Goal: Task Accomplishment & Management: Manage account settings

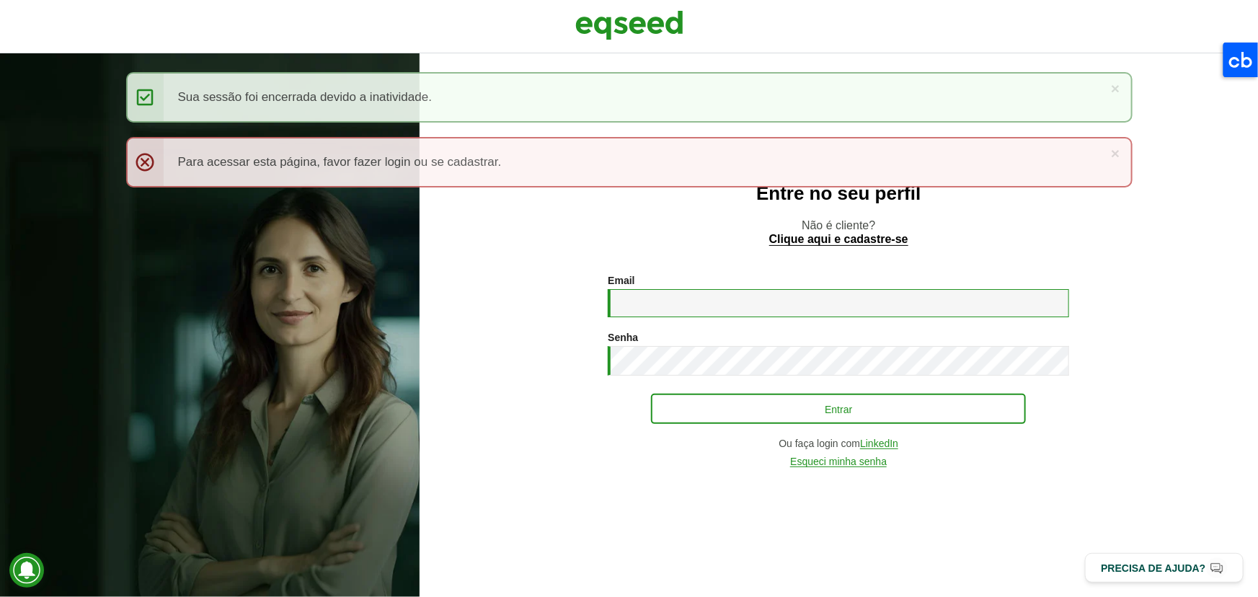
type input "**********"
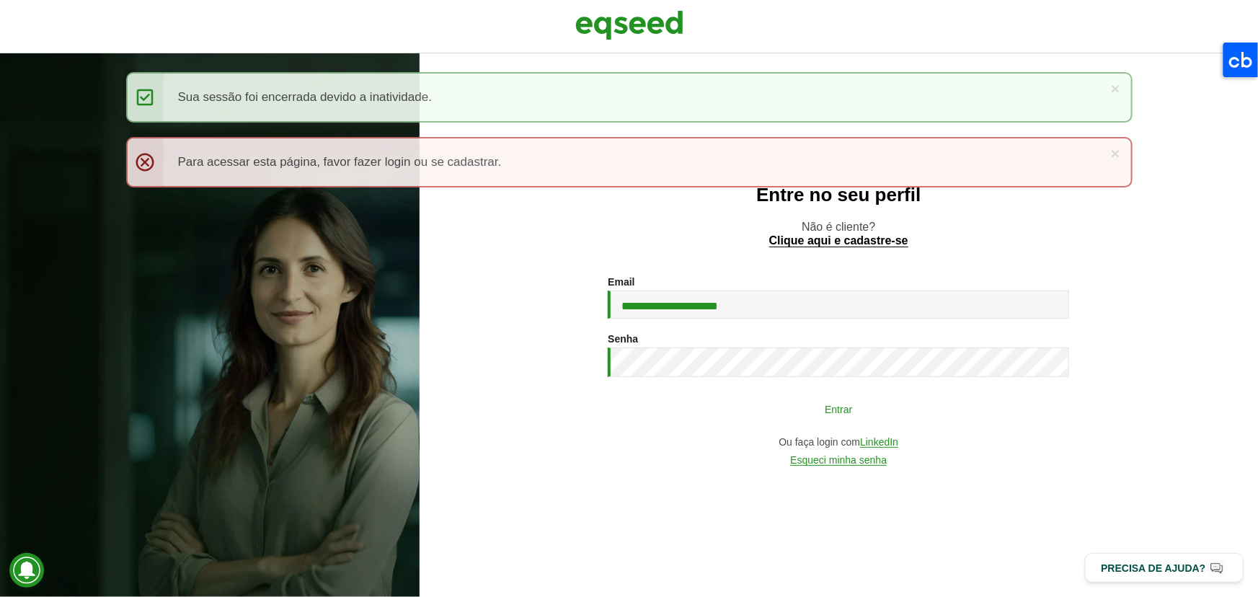
click at [799, 404] on button "Entrar" at bounding box center [838, 408] width 375 height 27
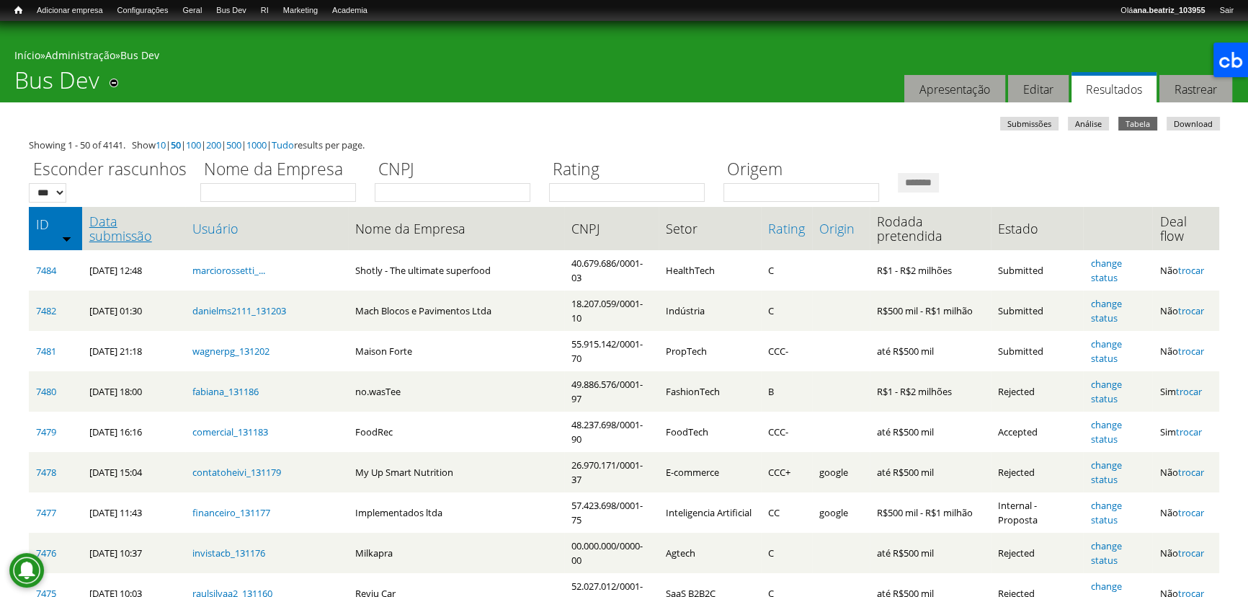
click at [120, 243] on link "Data submissão" at bounding box center [133, 228] width 89 height 29
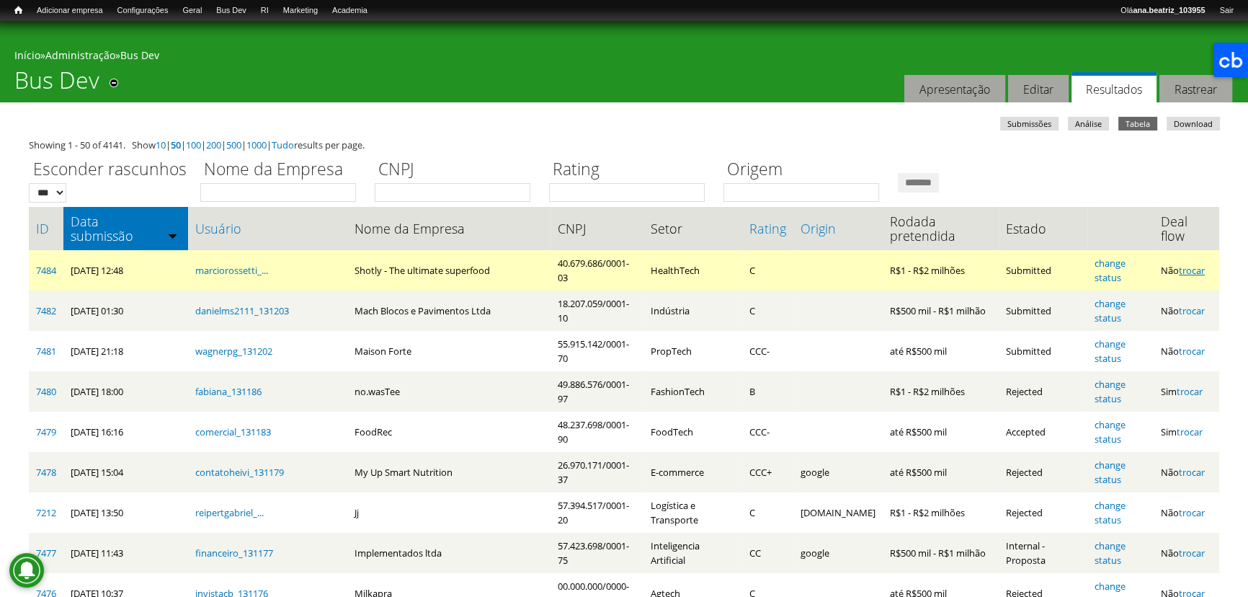
click at [1198, 272] on link "trocar" at bounding box center [1192, 270] width 26 height 13
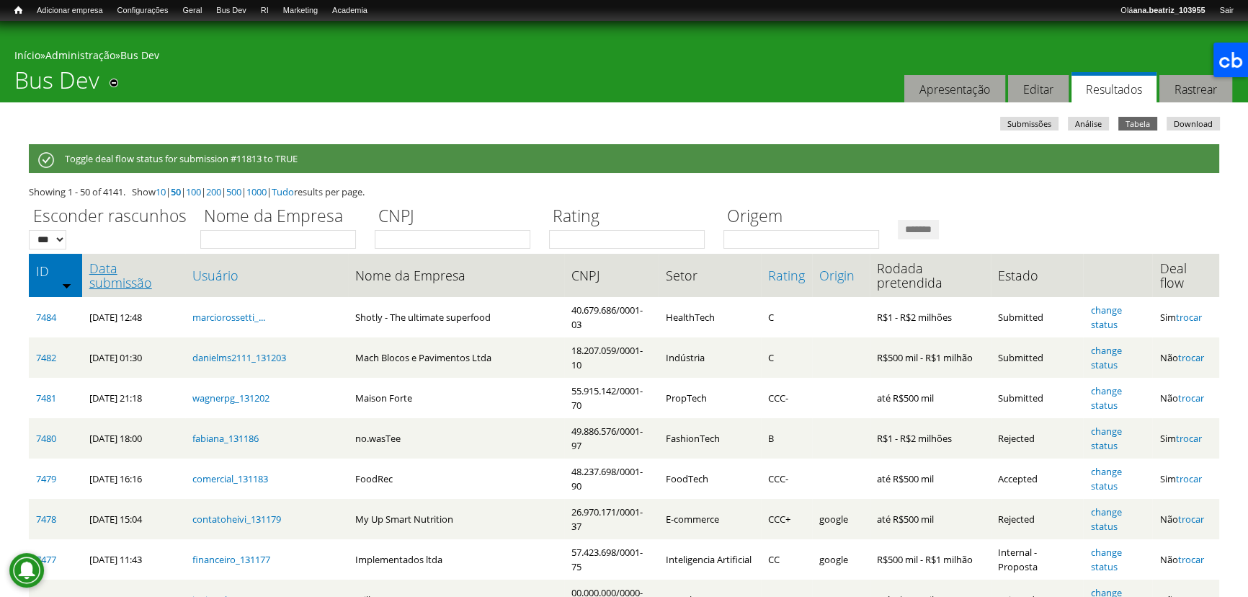
click at [141, 286] on link "Data submissão" at bounding box center [133, 275] width 89 height 29
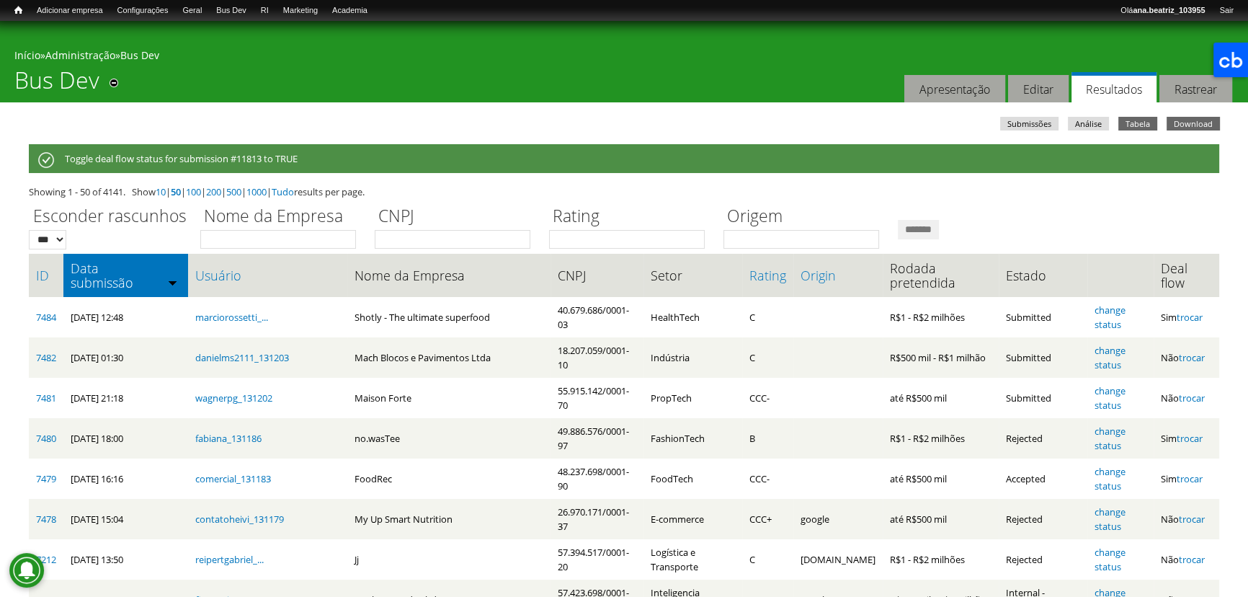
drag, startPoint x: 1196, startPoint y: 114, endPoint x: 1191, endPoint y: 120, distance: 8.7
click at [1189, 121] on link "Download" at bounding box center [1193, 124] width 53 height 14
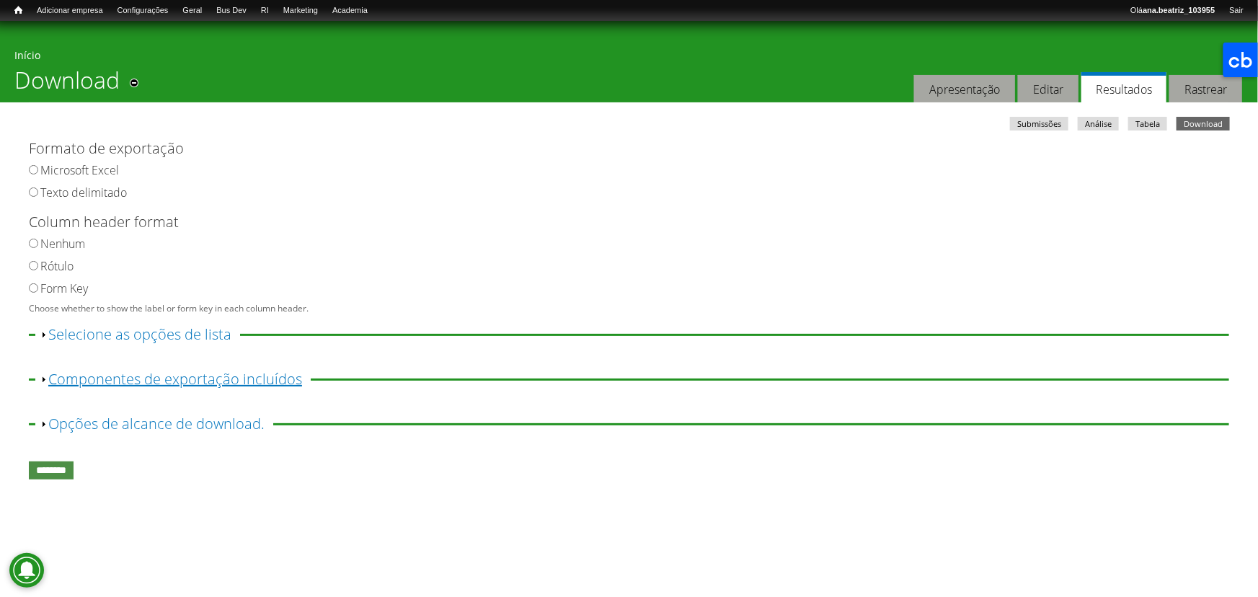
click at [224, 384] on link "Exibir Componentes de exportação incluídos" at bounding box center [175, 378] width 254 height 19
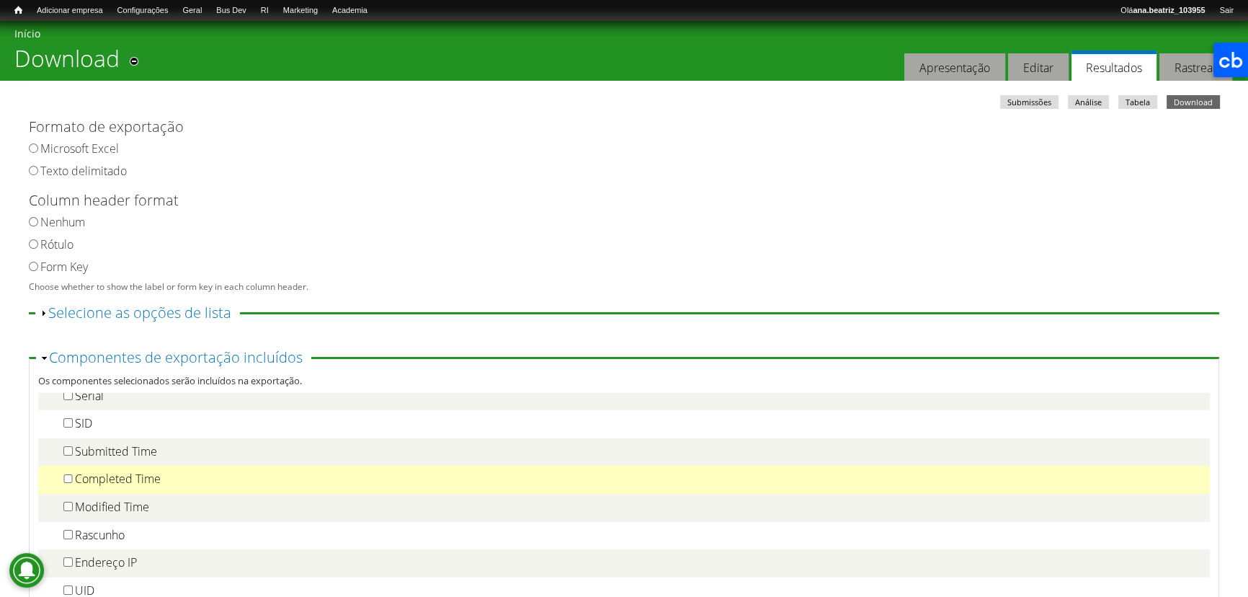
scroll to position [65, 0]
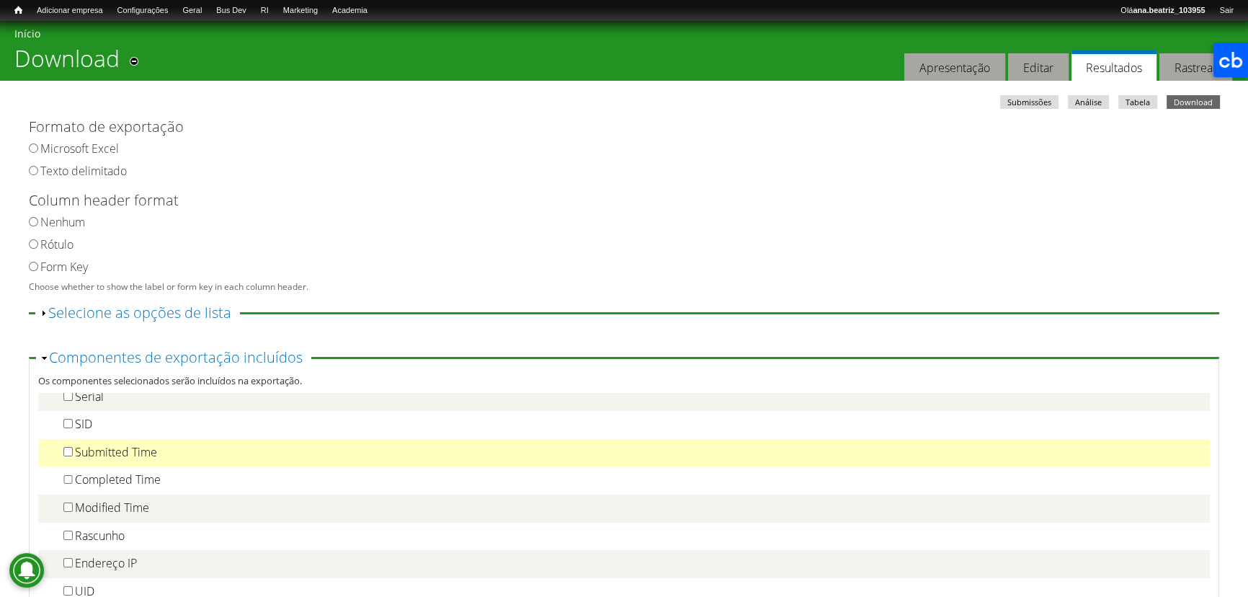
click at [110, 460] on div "Submitted Time" at bounding box center [623, 452] width 1157 height 15
click at [138, 459] on label "Submitted Time" at bounding box center [116, 452] width 82 height 16
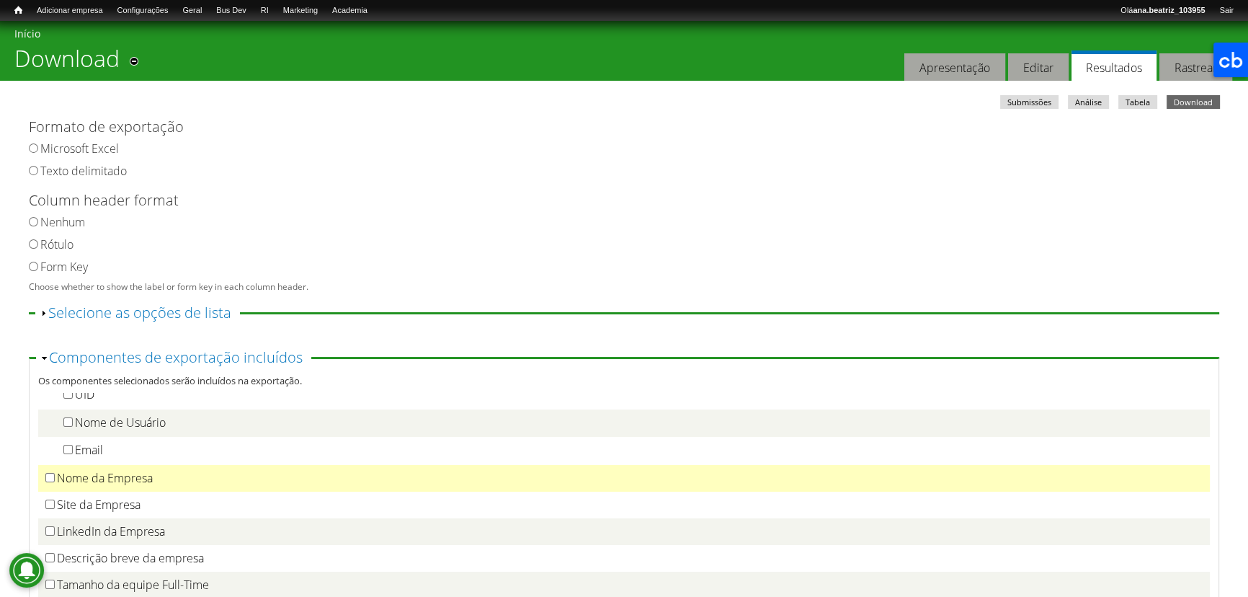
click at [99, 486] on label "Nome da Empresa" at bounding box center [105, 478] width 96 height 16
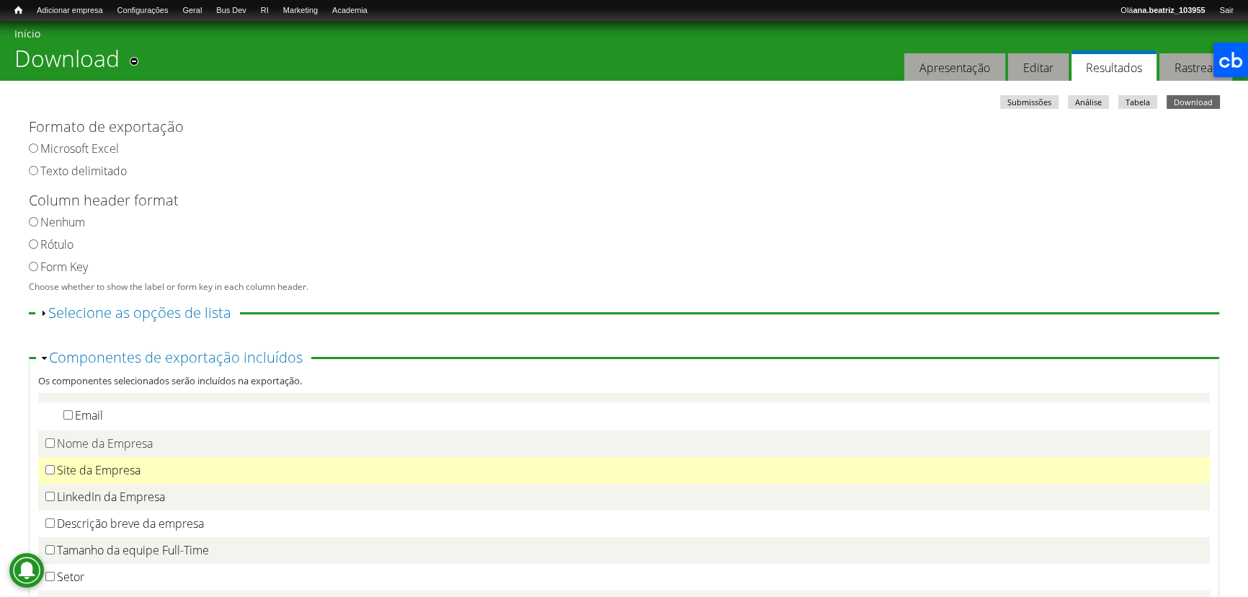
scroll to position [327, 0]
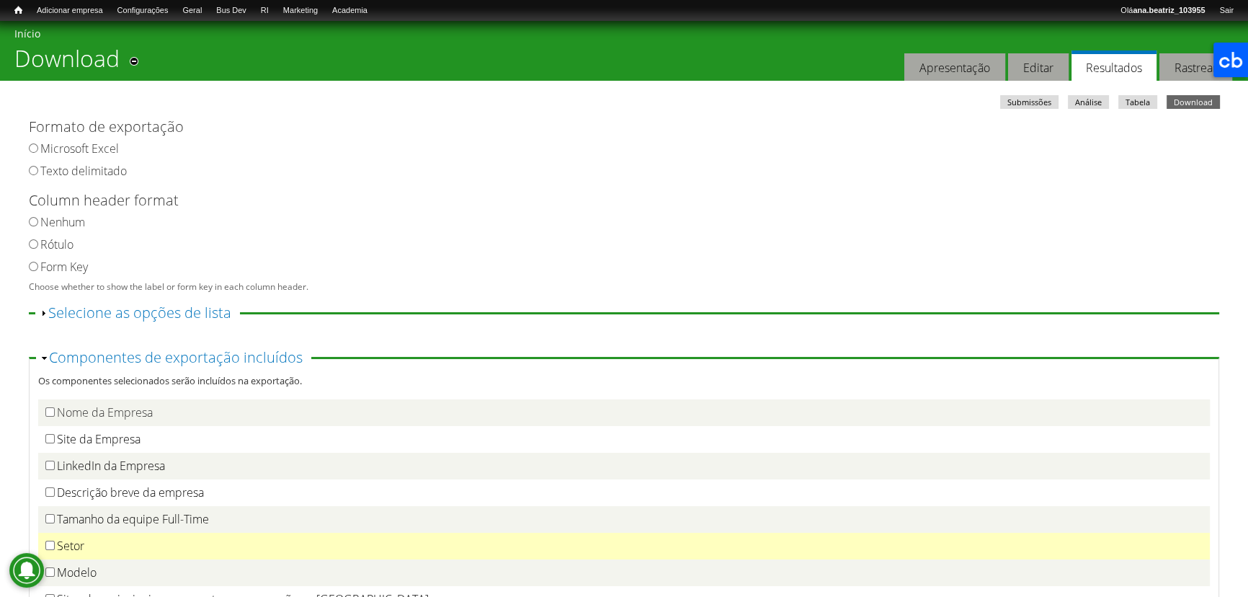
click at [93, 548] on div "Setor" at bounding box center [623, 545] width 1157 height 15
click at [81, 553] on label "Setor" at bounding box center [70, 546] width 27 height 16
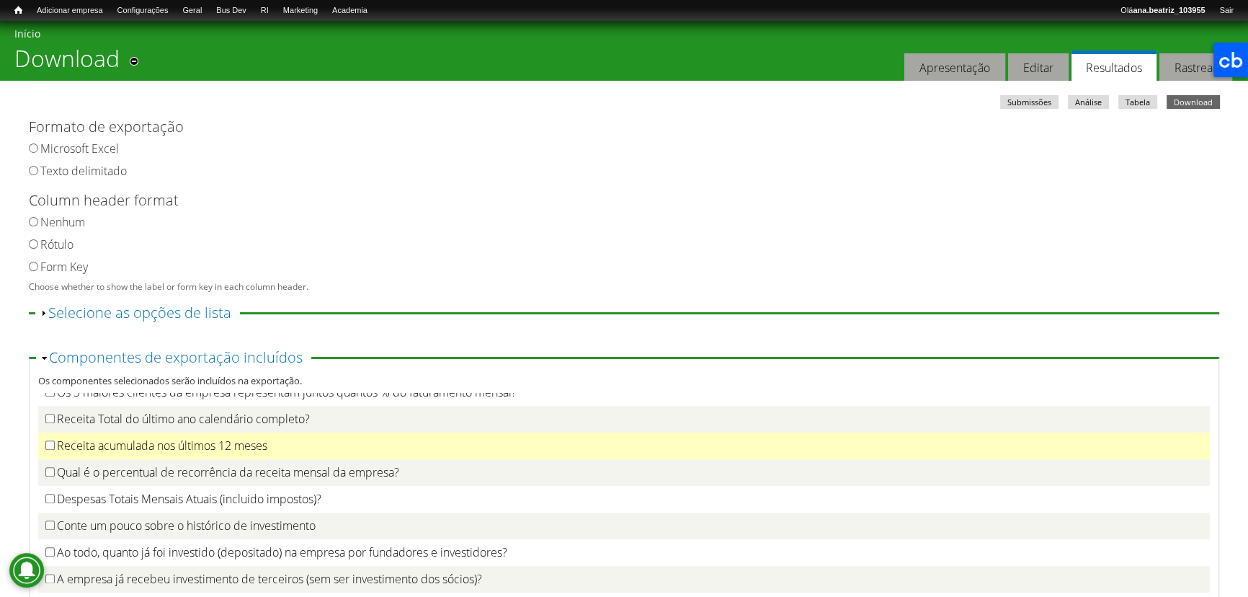
scroll to position [2424, 0]
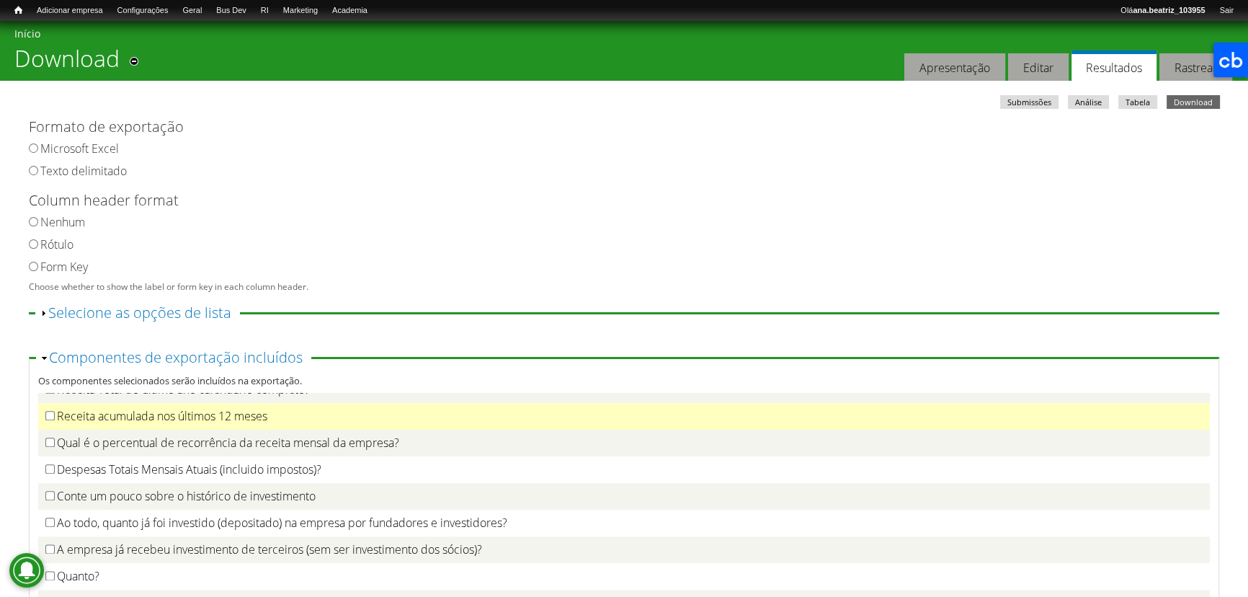
click at [123, 424] on label "Receita acumulada nos últimos 12 meses" at bounding box center [162, 416] width 210 height 16
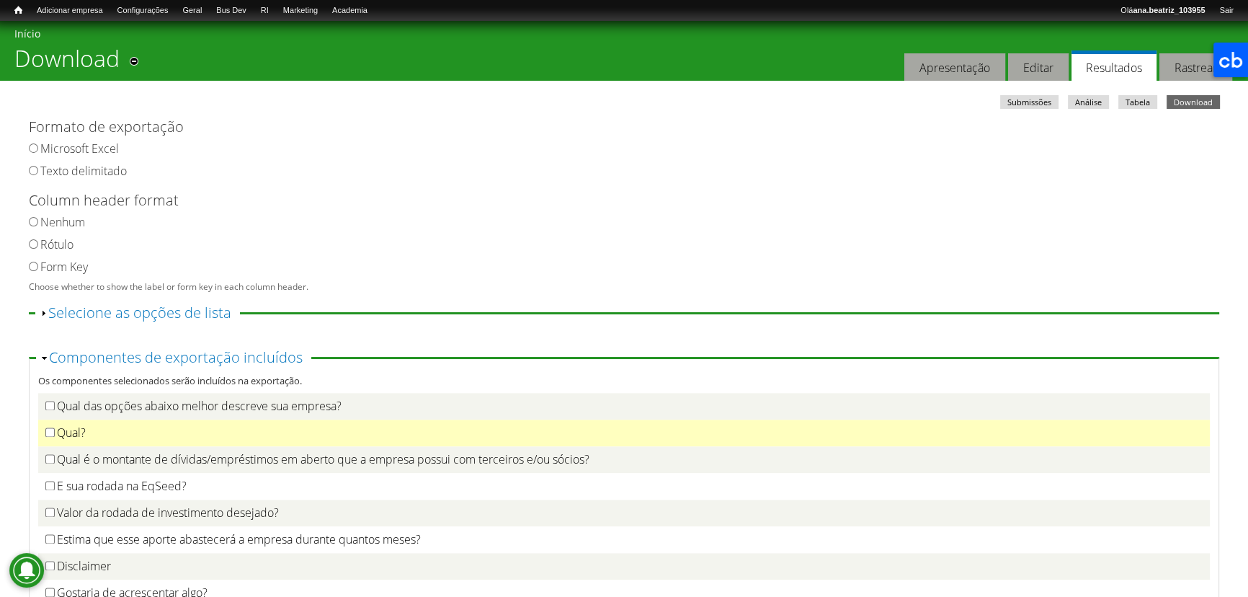
scroll to position [2686, 0]
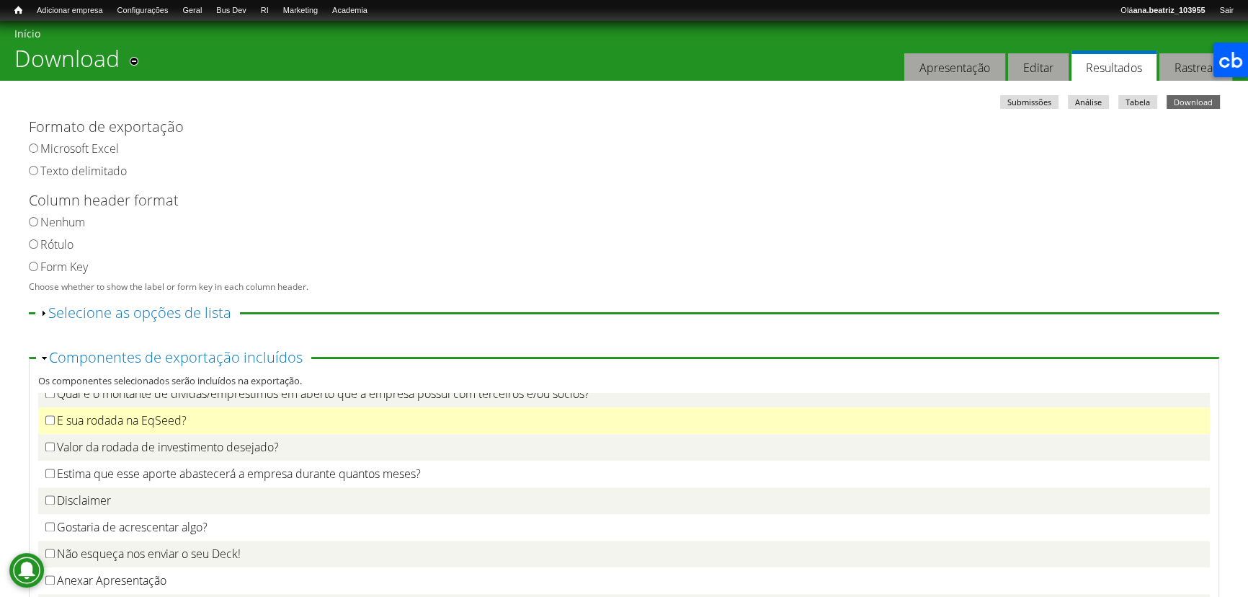
click at [110, 428] on label "E sua rodada na EqSeed?" at bounding box center [122, 420] width 130 height 16
click at [112, 428] on label "E sua rodada na EqSeed?" at bounding box center [122, 420] width 130 height 16
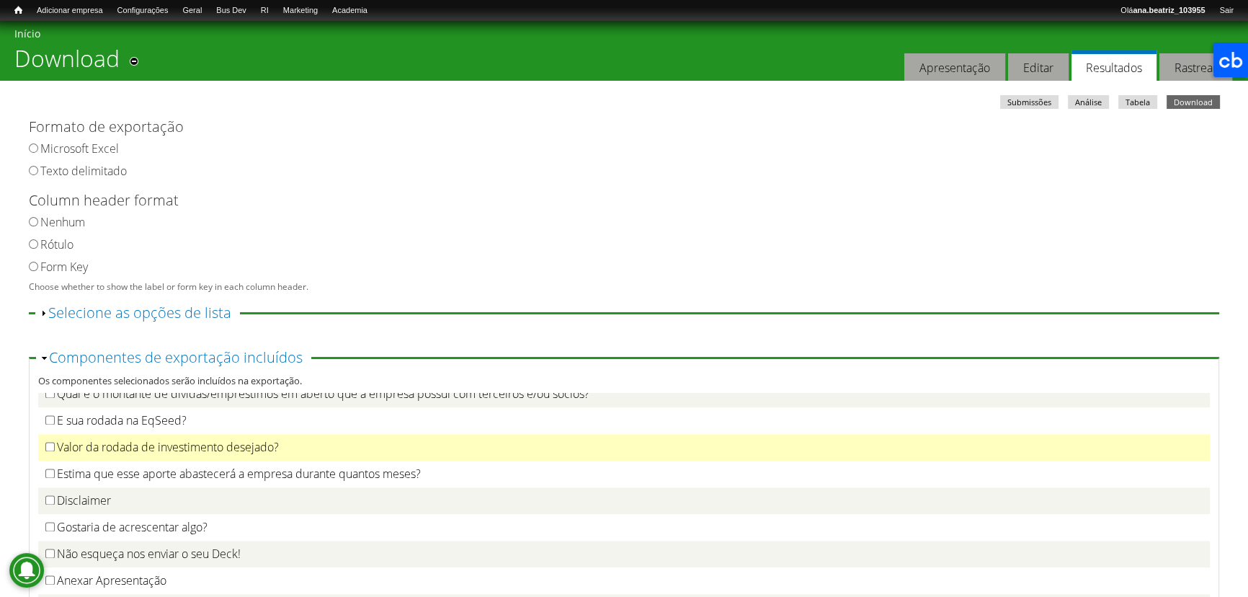
click at [112, 455] on label "Valor da rodada de investimento desejado?" at bounding box center [168, 447] width 222 height 16
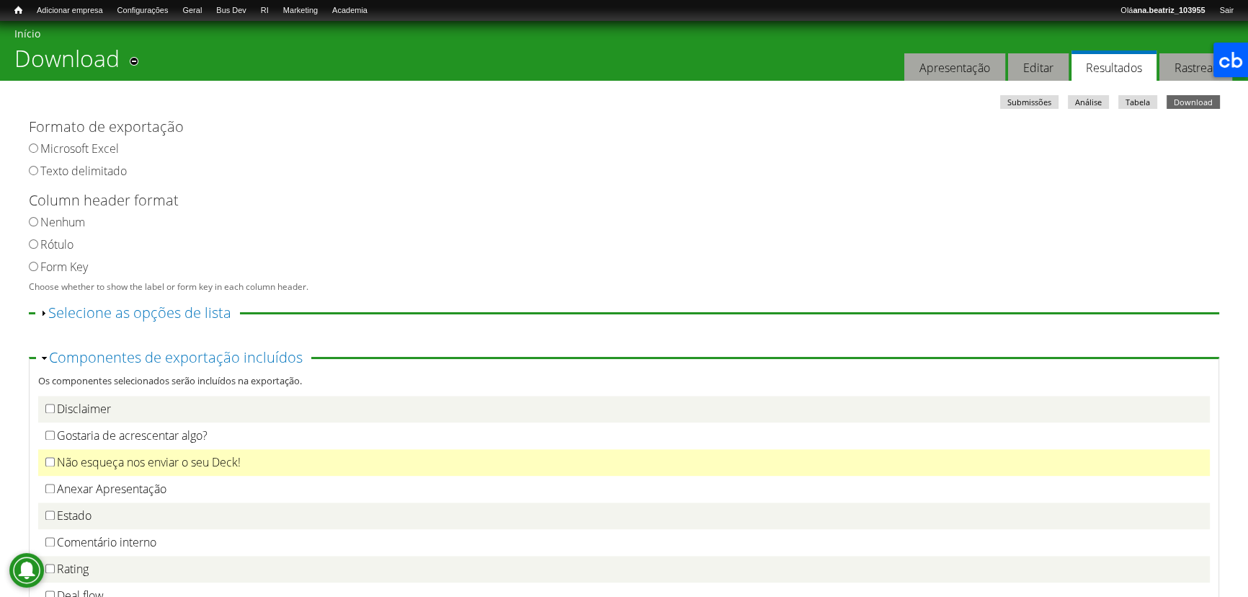
scroll to position [2811, 0]
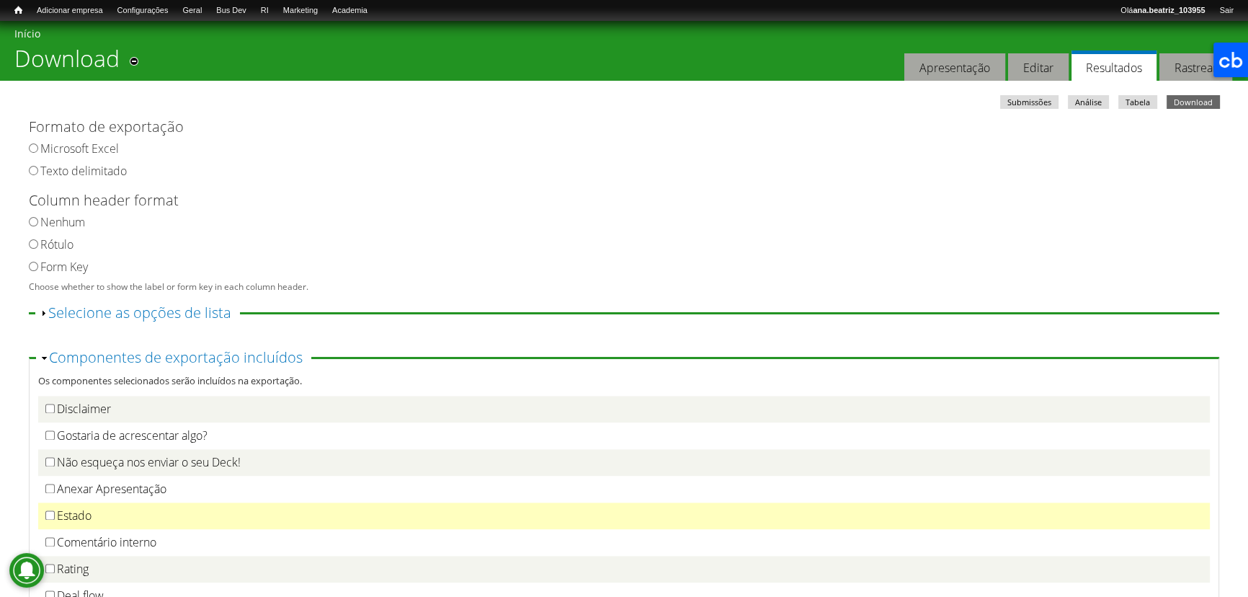
click at [92, 515] on label "Estado" at bounding box center [74, 515] width 35 height 16
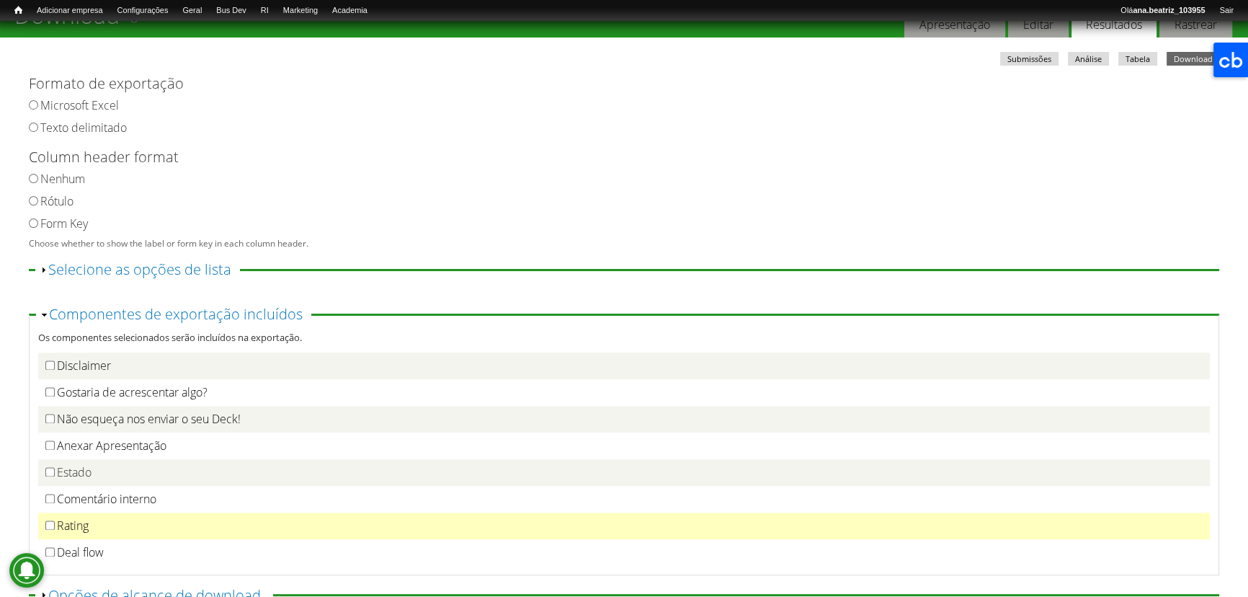
scroll to position [87, 0]
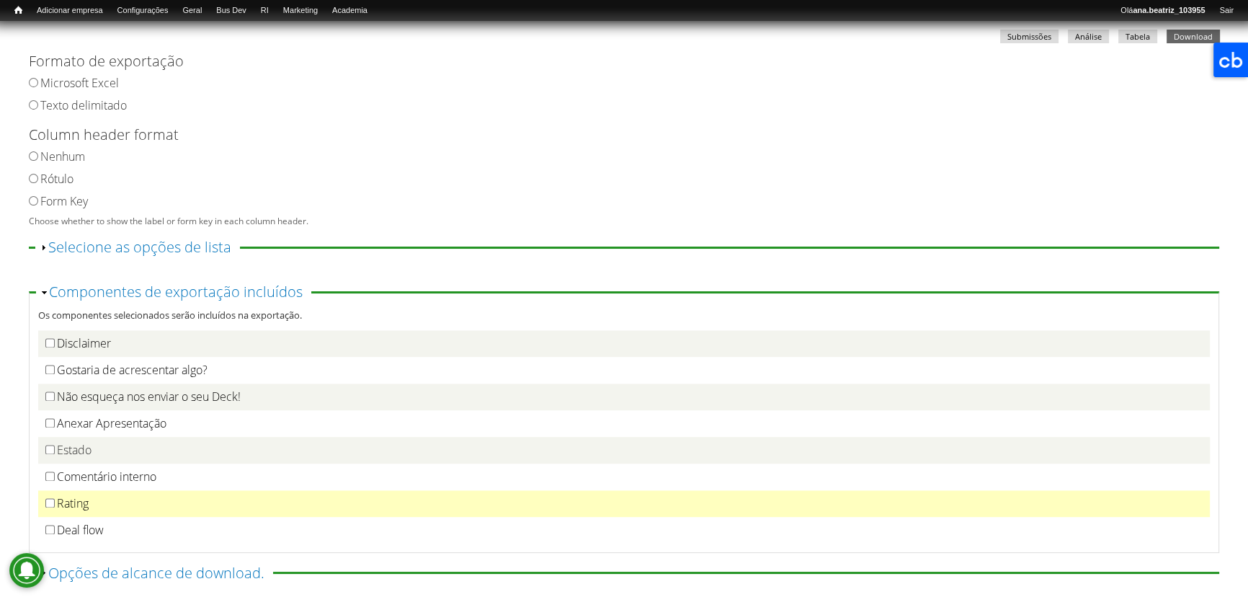
click at [91, 506] on div "Rating" at bounding box center [623, 503] width 1157 height 15
click at [61, 509] on label "Rating" at bounding box center [73, 503] width 32 height 16
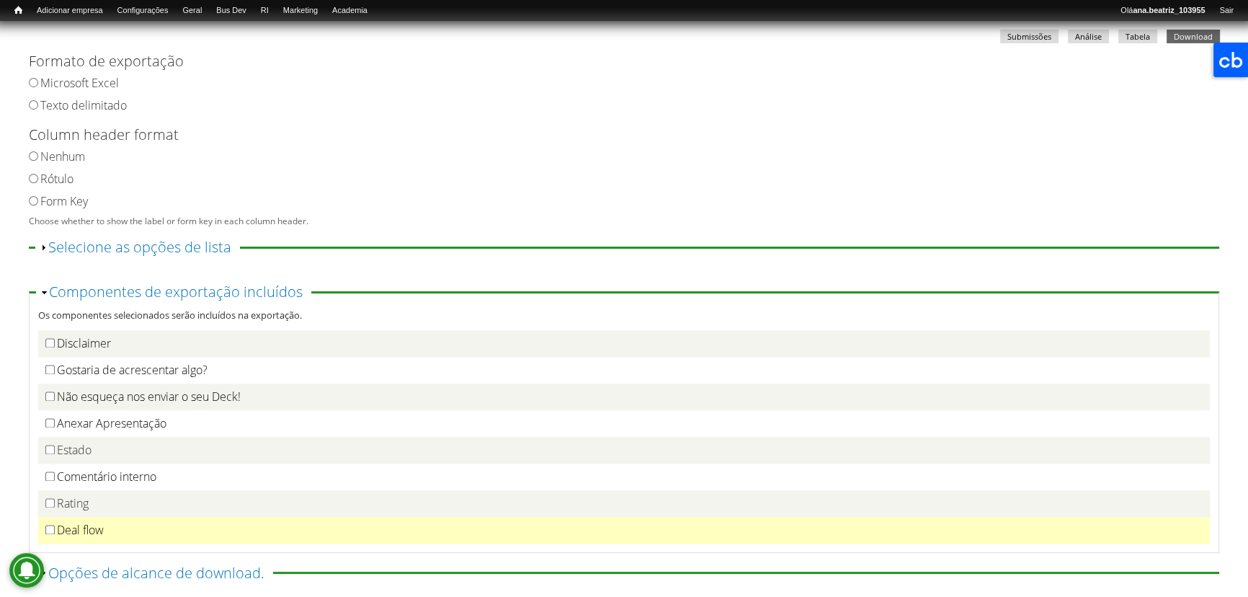
click at [73, 537] on label "Deal flow" at bounding box center [80, 530] width 47 height 16
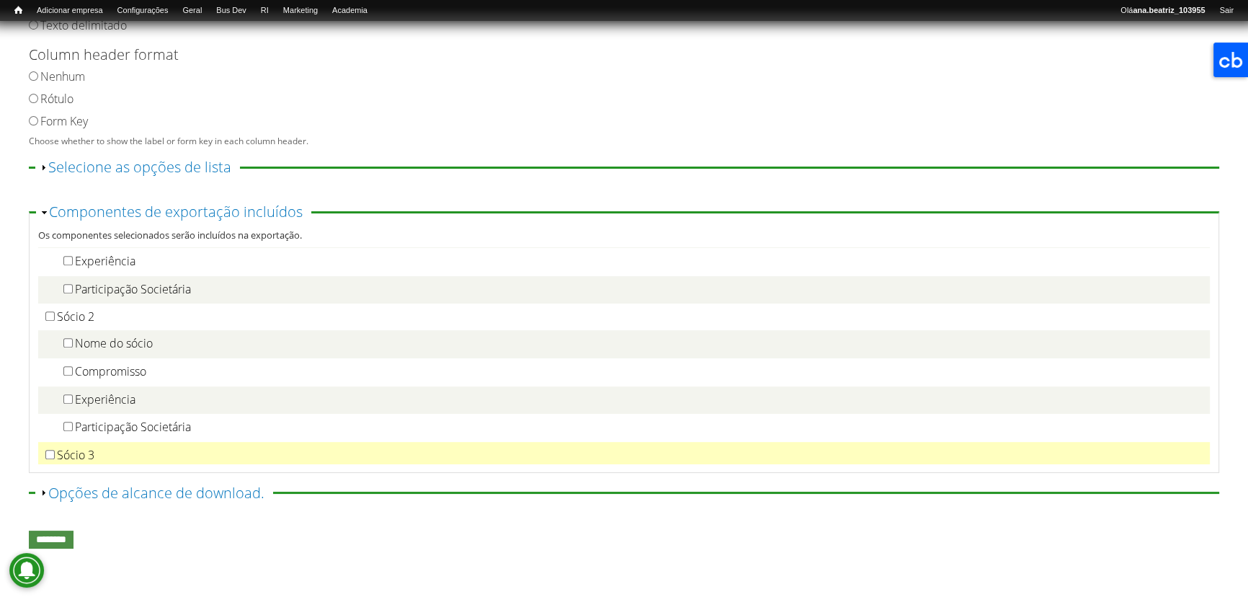
scroll to position [1108, 0]
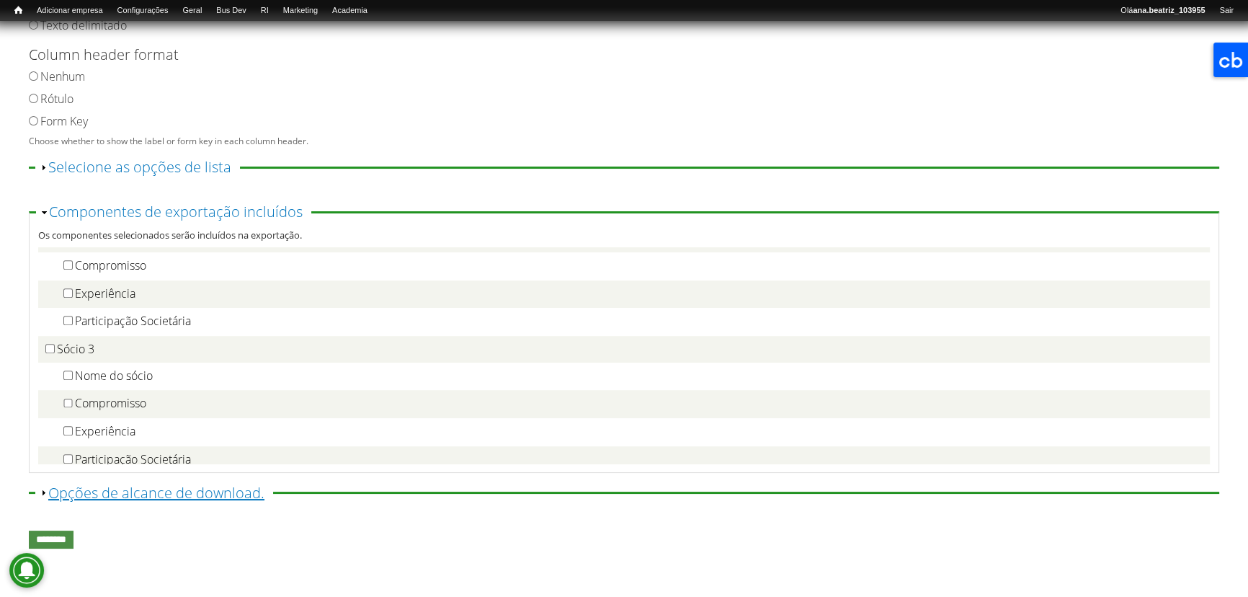
click at [246, 486] on link "Exibir Opções de alcance de download." at bounding box center [156, 492] width 216 height 19
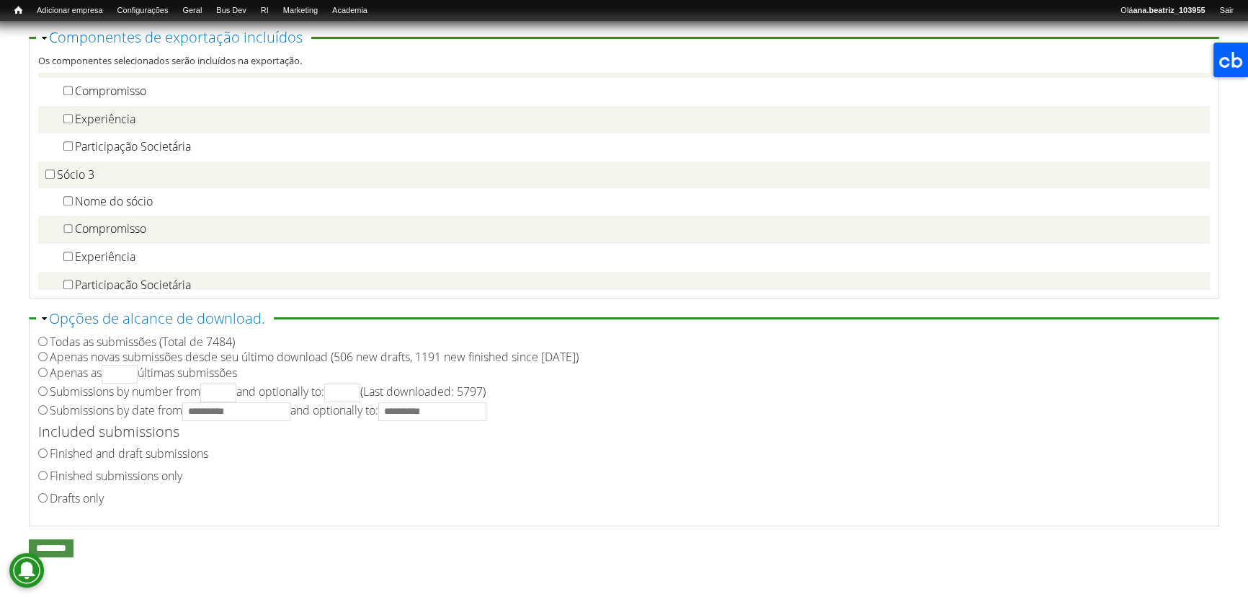
scroll to position [360, 0]
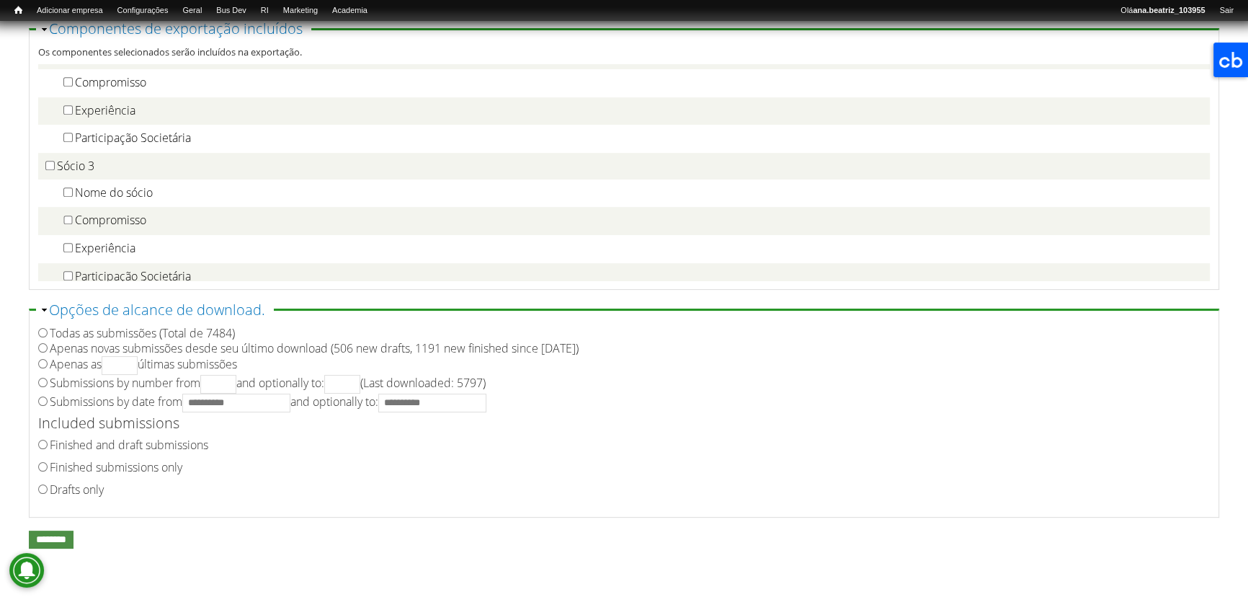
drag, startPoint x: 106, startPoint y: 466, endPoint x: 109, endPoint y: 456, distance: 9.8
click at [107, 466] on label "Finished submissions only" at bounding box center [116, 467] width 133 height 16
click at [90, 406] on label "Submissions by date from and optionally to:" at bounding box center [268, 401] width 437 height 16
click at [290, 405] on input "Submissions by date from and optionally to:" at bounding box center [236, 402] width 108 height 19
type input "**********"
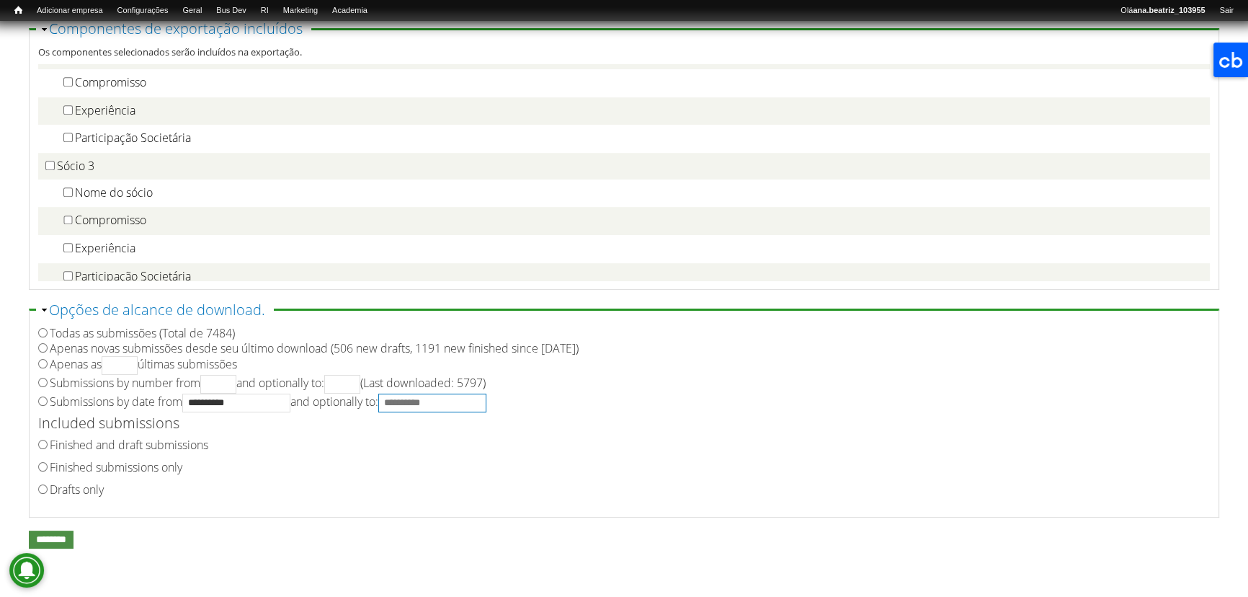
click at [476, 393] on input "**********" at bounding box center [432, 402] width 108 height 19
type input "**********"
click at [858, 508] on fieldset "**********" at bounding box center [624, 410] width 1191 height 215
click at [50, 538] on input "********" at bounding box center [51, 539] width 45 height 18
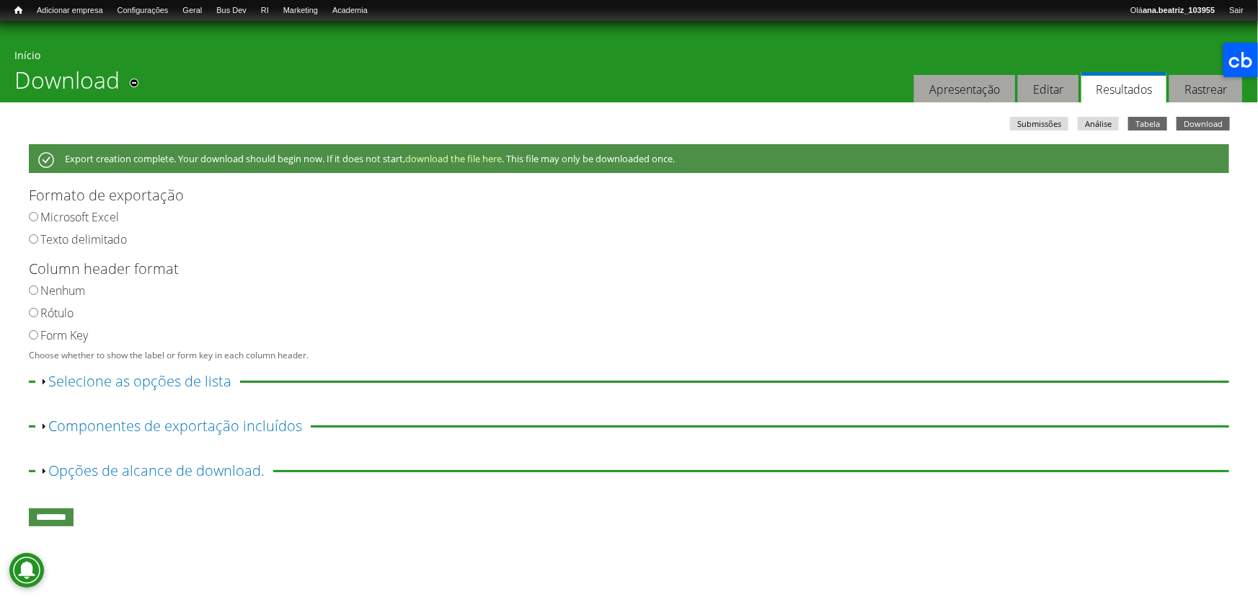
click at [1160, 125] on link "Tabela" at bounding box center [1147, 124] width 39 height 14
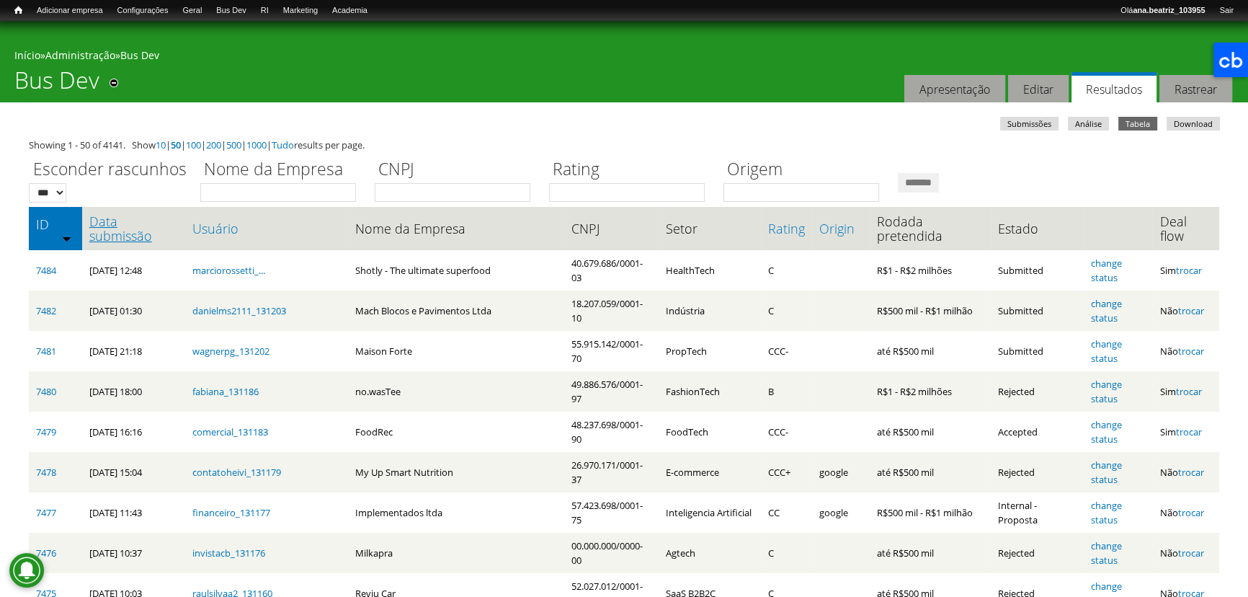
click at [157, 215] on link "Data submissão" at bounding box center [133, 228] width 89 height 29
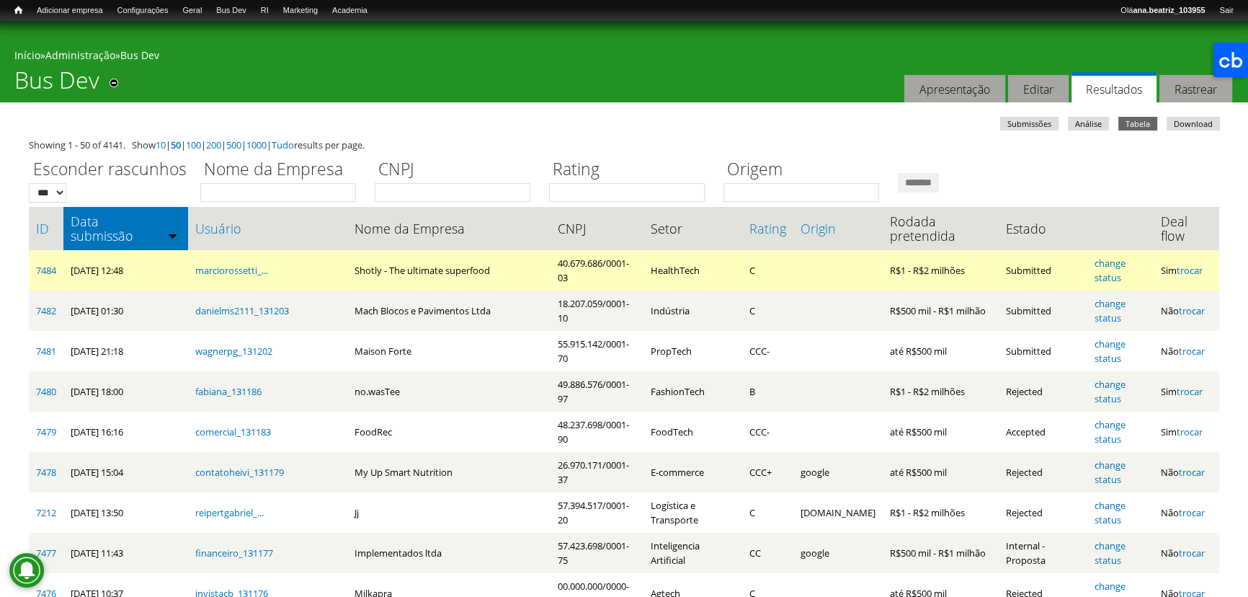
click at [347, 270] on td "Shotly - The ultimate superfood" at bounding box center [448, 270] width 203 height 40
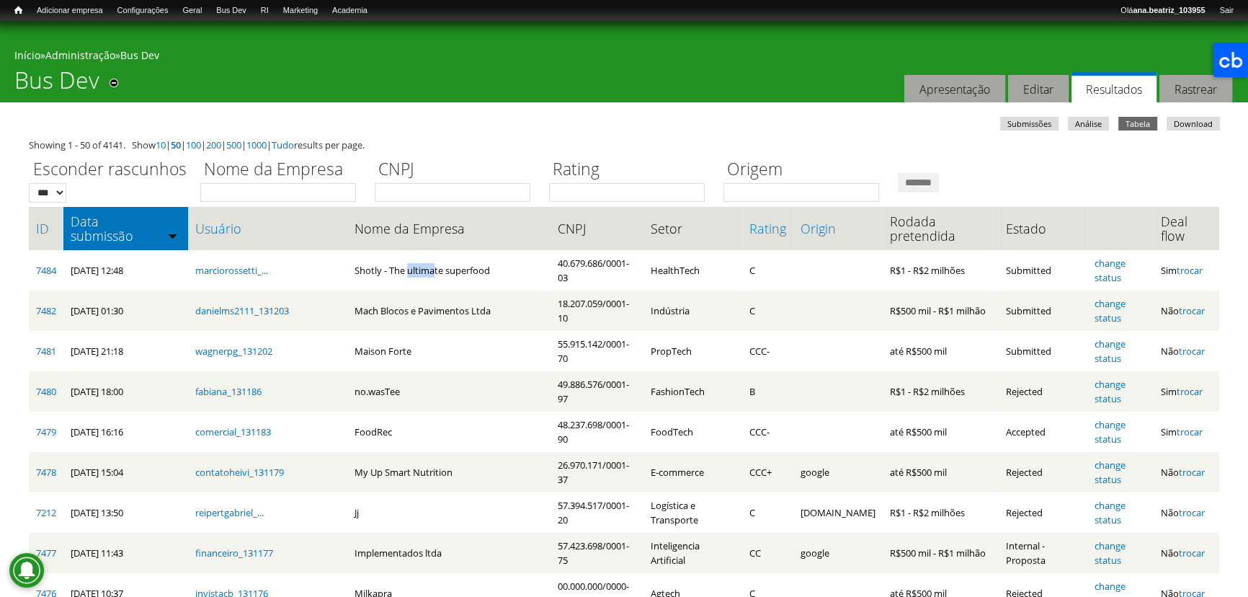
copy td "Shotly"
